Goal: Find specific page/section: Find specific page/section

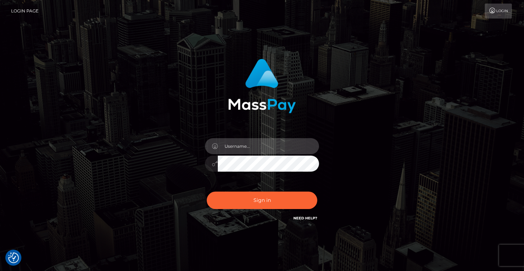
click at [244, 145] on input "text" at bounding box center [268, 146] width 101 height 16
type input "Artem Badlo"
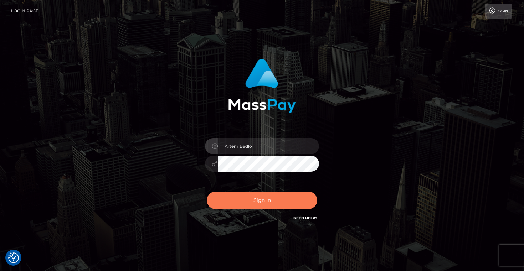
click at [274, 201] on button "Sign in" at bounding box center [262, 200] width 111 height 17
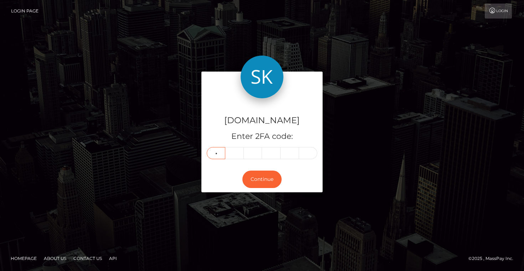
type input "7"
type input "1"
type input "5"
type input "0"
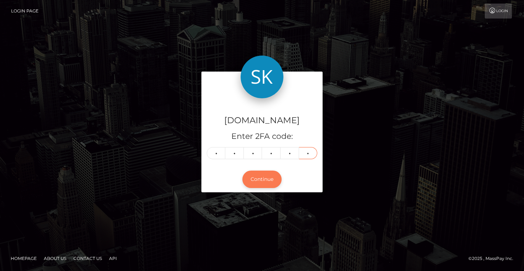
type input "8"
click at [254, 176] on button "Continue" at bounding box center [261, 179] width 39 height 17
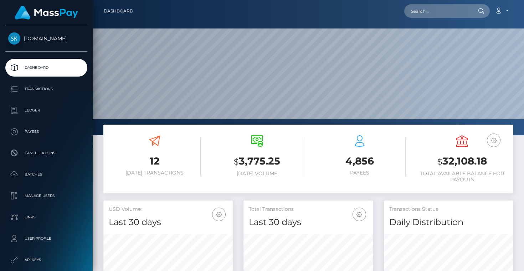
scroll to position [126, 129]
click at [447, 14] on input "text" at bounding box center [437, 11] width 67 height 14
paste input "M3xican1ogic@gmail.com"
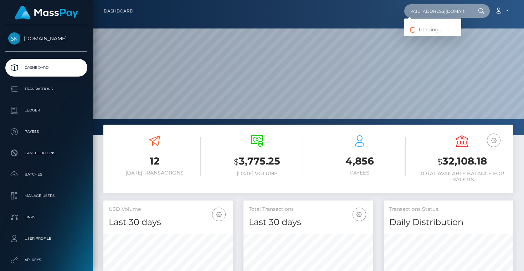
type input "M3xican1ogic@gmail.com"
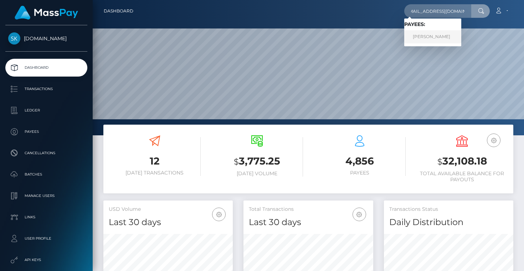
click at [423, 37] on link "Anthony Rodriguez" at bounding box center [432, 36] width 57 height 13
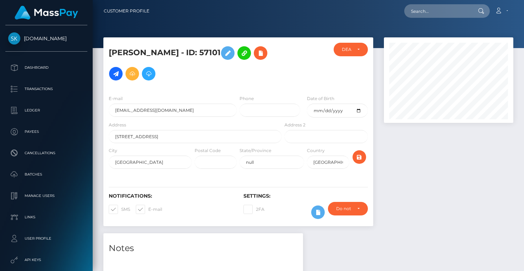
scroll to position [86, 129]
drag, startPoint x: 196, startPoint y: 52, endPoint x: 230, endPoint y: 53, distance: 34.2
click at [230, 53] on h5 "Anthony Rodriguez - ID: 57101" at bounding box center [193, 63] width 169 height 41
copy h5 "ID: 57101"
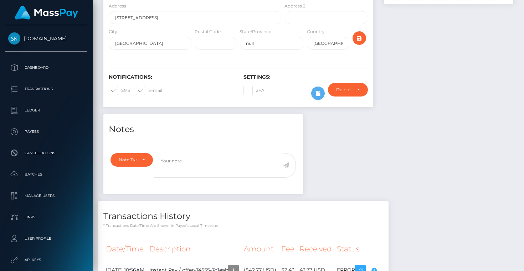
scroll to position [185, 0]
